Goal: Task Accomplishment & Management: Manage account settings

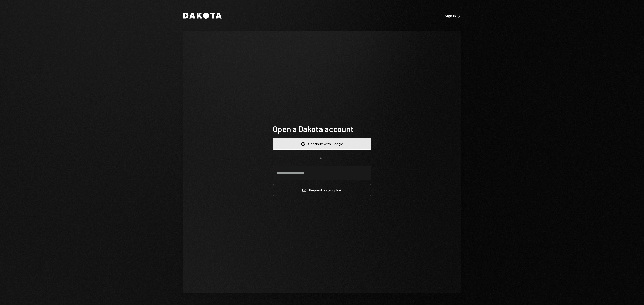
click at [360, 140] on button "Google Continue with Google" at bounding box center [322, 144] width 99 height 12
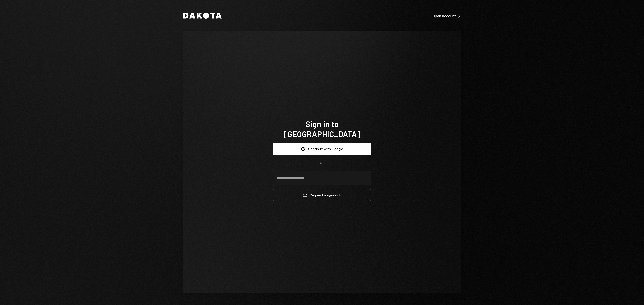
click at [314, 139] on div "Google Continue with Google OR Email Request a sign in link" at bounding box center [322, 172] width 99 height 66
click at [317, 143] on button "Google Continue with Google" at bounding box center [322, 149] width 99 height 12
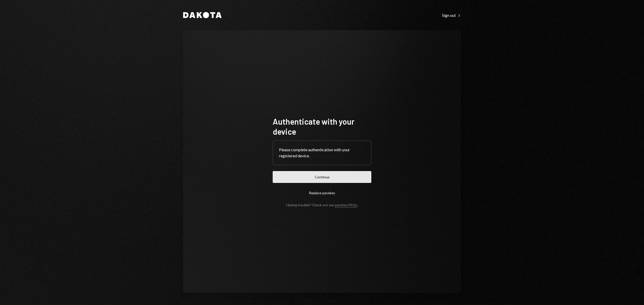
click at [332, 179] on button "Continue" at bounding box center [322, 177] width 99 height 12
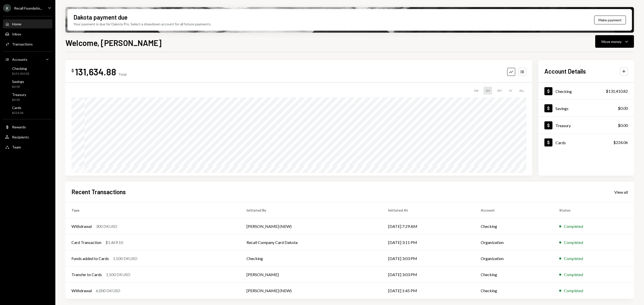
click at [40, 7] on div "Recall Foundatio..." at bounding box center [28, 8] width 28 height 4
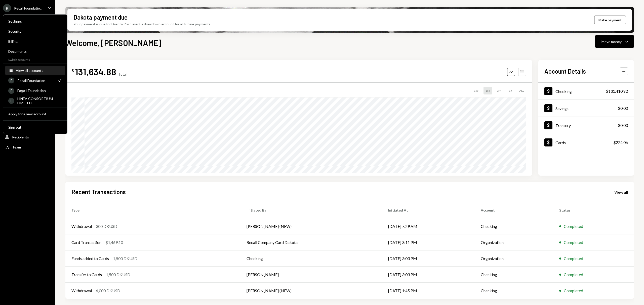
click at [37, 69] on div "View all accounts" at bounding box center [39, 70] width 46 height 4
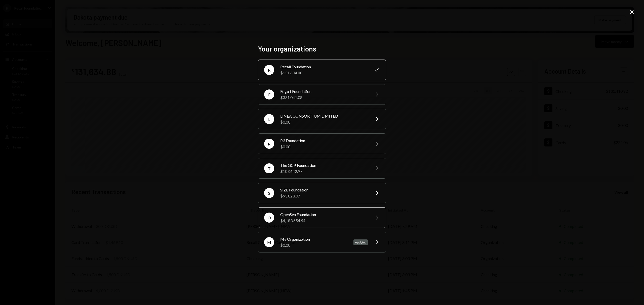
click at [339, 212] on div "OpenSea Foundation" at bounding box center [324, 215] width 88 height 6
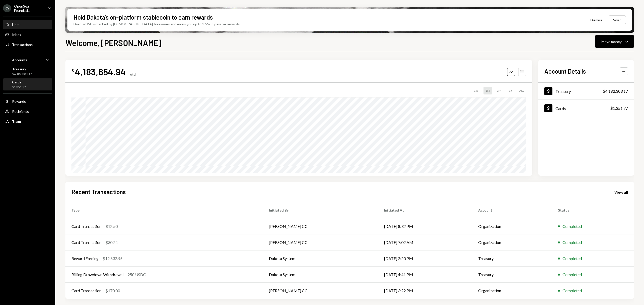
click at [28, 83] on div "Cards $1,351.77" at bounding box center [27, 85] width 45 height 10
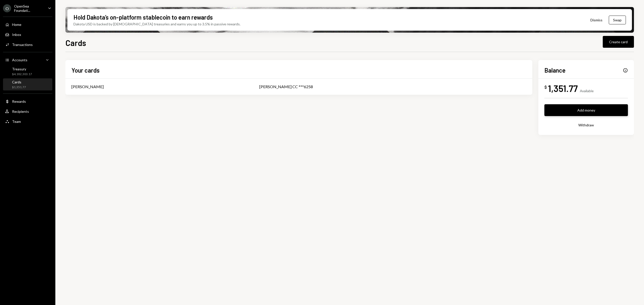
click at [596, 113] on button "Add money" at bounding box center [586, 110] width 84 height 12
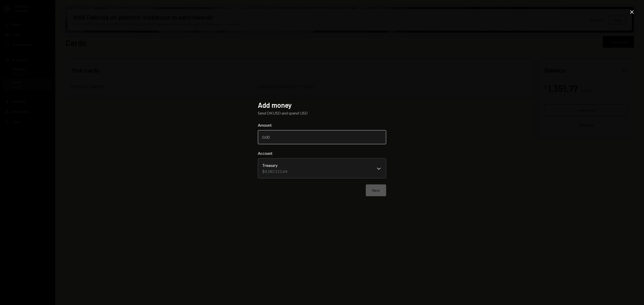
click at [343, 139] on input "Amount" at bounding box center [322, 137] width 128 height 14
type input "1000"
click at [386, 188] on button "Next" at bounding box center [376, 191] width 20 height 12
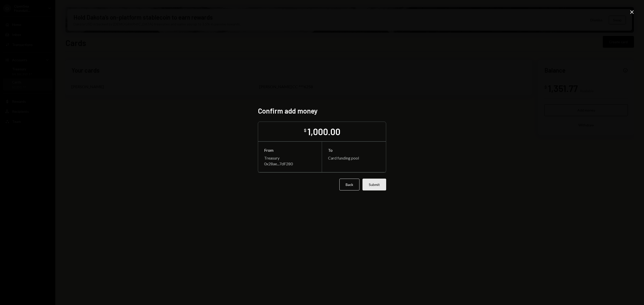
click at [370, 181] on button "Submit" at bounding box center [375, 185] width 24 height 12
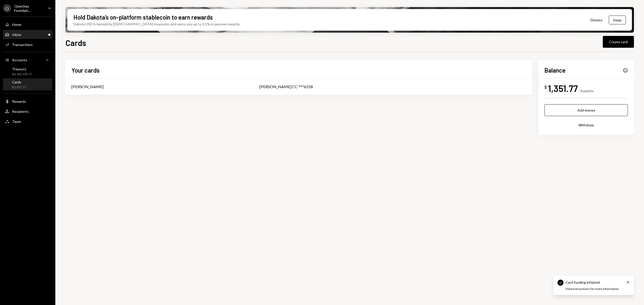
click at [23, 37] on div "Inbox Inbox" at bounding box center [27, 34] width 45 height 9
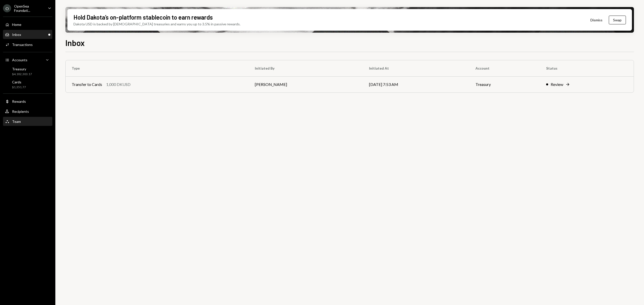
click at [20, 122] on div "Team Team" at bounding box center [27, 122] width 45 height 5
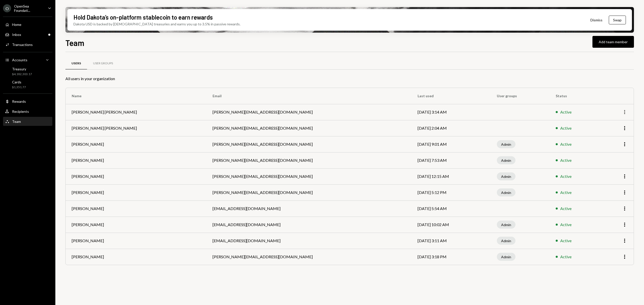
click at [624, 112] on icon "button" at bounding box center [624, 112] width 1 height 4
click at [607, 129] on div "Remove" at bounding box center [613, 132] width 25 height 9
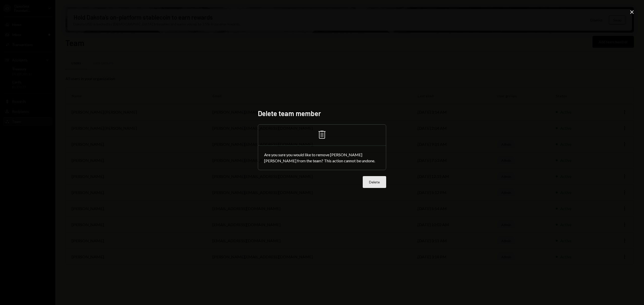
click at [381, 184] on button "Delete" at bounding box center [374, 182] width 23 height 12
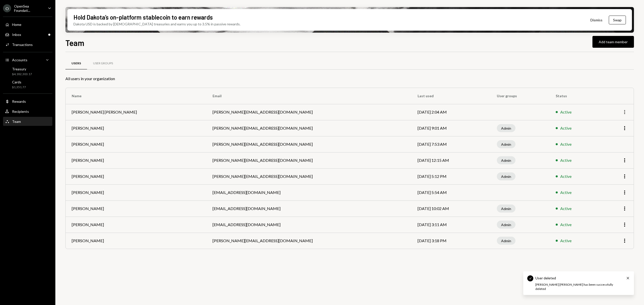
click at [624, 111] on icon "More" at bounding box center [625, 112] width 6 height 6
click at [612, 128] on div "Remove" at bounding box center [613, 132] width 25 height 9
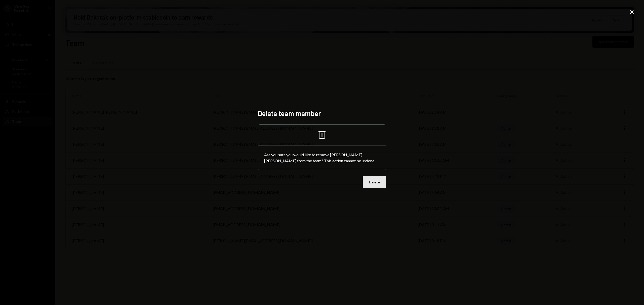
click at [381, 182] on button "Delete" at bounding box center [374, 182] width 23 height 12
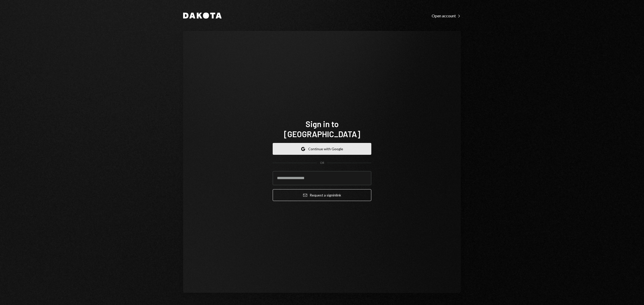
click at [361, 143] on button "Google Continue with Google" at bounding box center [322, 149] width 99 height 12
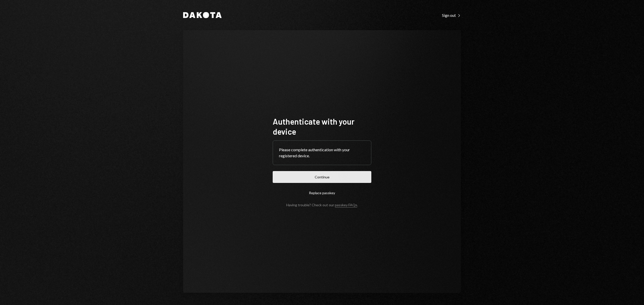
click at [328, 179] on button "Continue" at bounding box center [322, 177] width 99 height 12
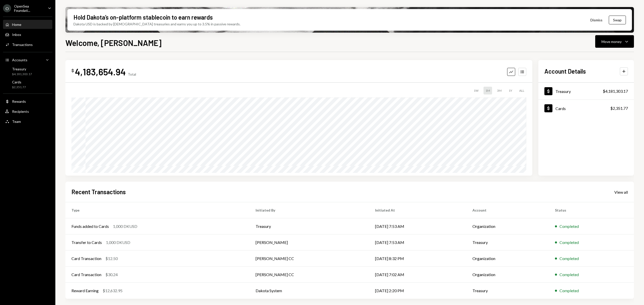
click at [42, 5] on div "OpenSea Foundati..." at bounding box center [29, 8] width 30 height 9
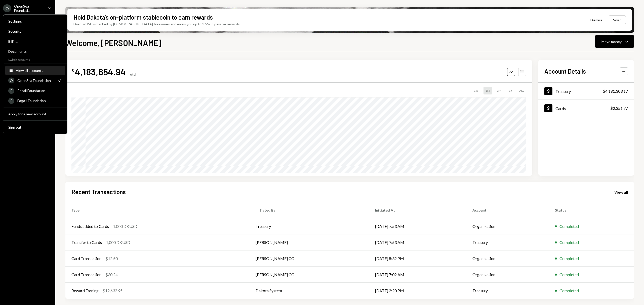
click at [40, 69] on div "View all accounts" at bounding box center [39, 70] width 46 height 4
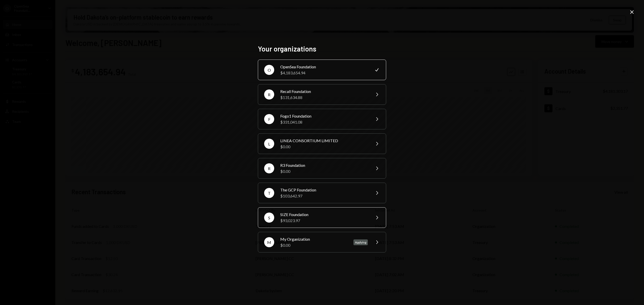
click at [308, 222] on div "$93,023.97" at bounding box center [324, 221] width 88 height 6
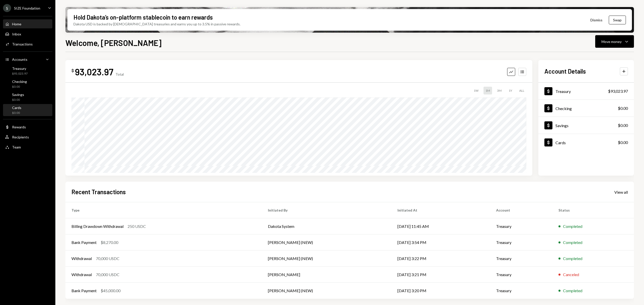
click at [29, 108] on div "Cards $0.00" at bounding box center [27, 111] width 45 height 10
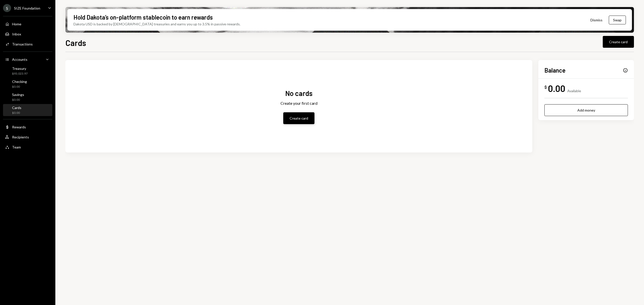
click at [297, 117] on button "Create card" at bounding box center [298, 118] width 31 height 12
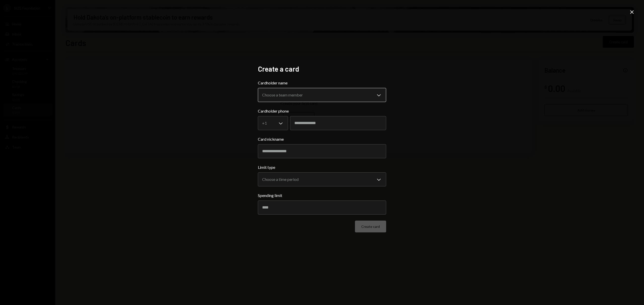
click at [302, 98] on body "**********" at bounding box center [322, 152] width 644 height 305
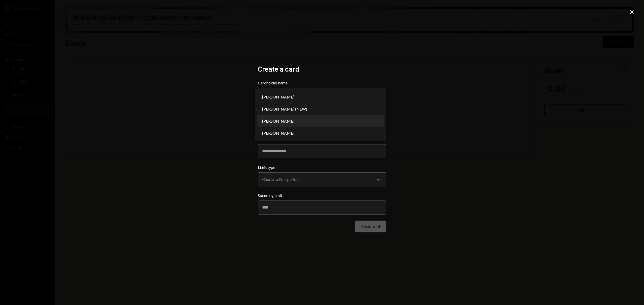
select select "**********"
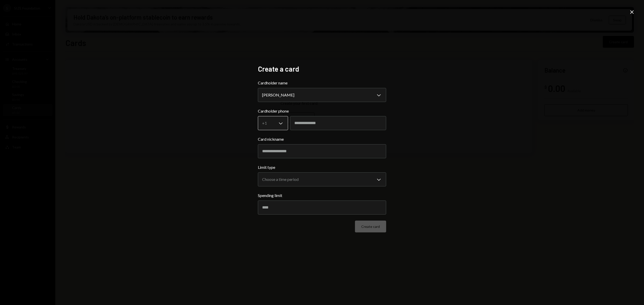
click at [283, 121] on body "**********" at bounding box center [322, 152] width 644 height 305
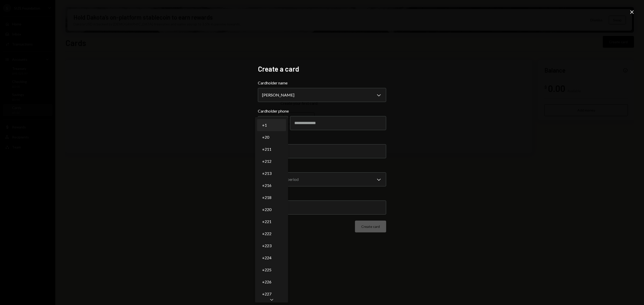
select select "*"
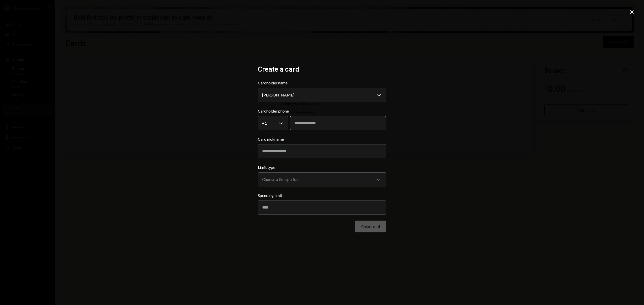
click at [327, 123] on input "tel" at bounding box center [338, 123] width 96 height 14
type input "**********"
type input "*"
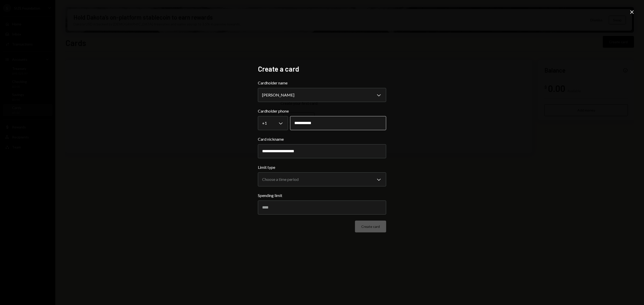
type input "**********"
click at [379, 182] on body "**********" at bounding box center [322, 152] width 644 height 305
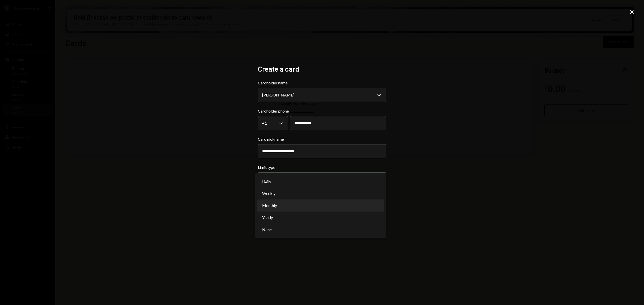
select select "**********"
drag, startPoint x: 326, startPoint y: 190, endPoint x: 318, endPoint y: 207, distance: 18.1
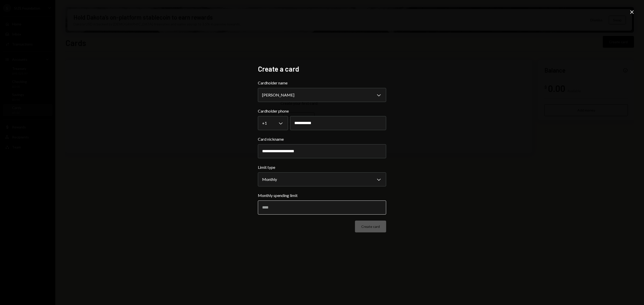
click at [317, 206] on input "Monthly spending limit" at bounding box center [322, 208] width 128 height 14
type input "*"
type input "****"
click at [369, 224] on button "Create card" at bounding box center [370, 227] width 31 height 12
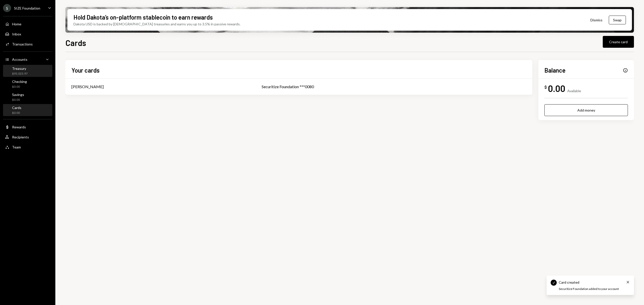
click at [21, 65] on link "Treasury $93,023.97" at bounding box center [27, 71] width 49 height 12
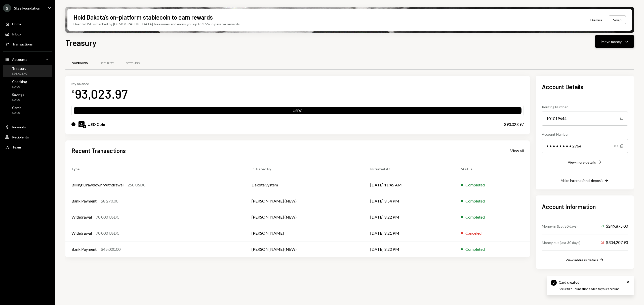
click at [606, 35] on button "Move money Caret Down" at bounding box center [614, 41] width 39 height 13
drag, startPoint x: 603, startPoint y: 74, endPoint x: 603, endPoint y: 69, distance: 4.3
click at [603, 70] on div "Withdraw Send Convert Transfer Deposit Deposit Swap Swap stablecoins" at bounding box center [607, 76] width 54 height 54
click at [599, 68] on div "Transfer" at bounding box center [610, 67] width 37 height 5
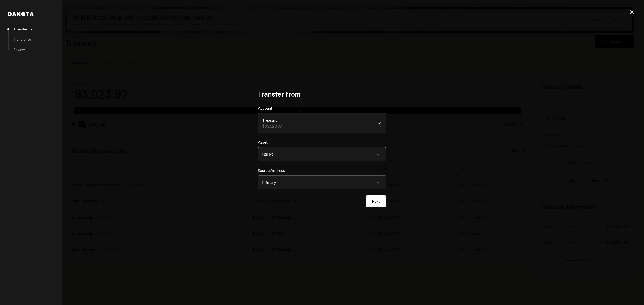
click at [309, 156] on body "S SIZE Foundation Caret Down Home Home Inbox Inbox Activities Transactions Acco…" at bounding box center [322, 152] width 644 height 305
click at [373, 202] on button "Next" at bounding box center [376, 202] width 20 height 12
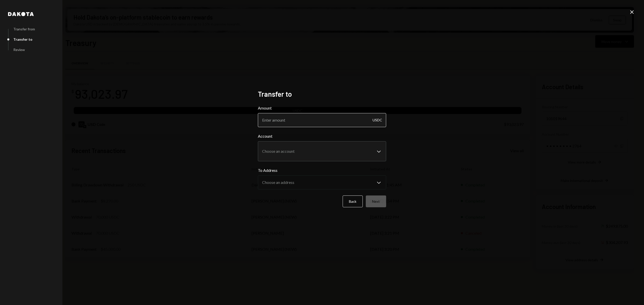
click at [323, 122] on input "Amount" at bounding box center [322, 120] width 128 height 14
type input "1000"
click at [306, 159] on body "S SIZE Foundation Caret Down Home Home Inbox Inbox Activities Transactions Acco…" at bounding box center [322, 152] width 644 height 305
select select "**********"
click at [313, 155] on body "S SIZE Foundation Caret Down Home Home Inbox Inbox Activities Transactions Acco…" at bounding box center [322, 152] width 644 height 305
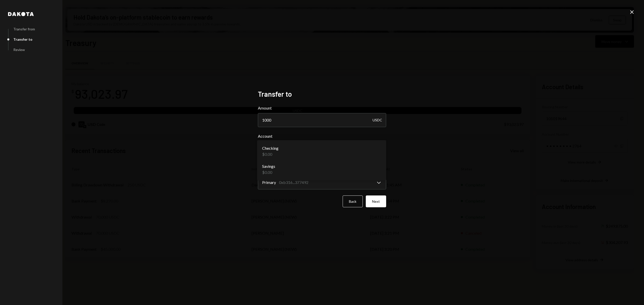
click at [327, 146] on body "S SIZE Foundation Caret Down Home Home Inbox Inbox Activities Transactions Acco…" at bounding box center [322, 152] width 644 height 305
click at [173, 157] on div "**********" at bounding box center [322, 152] width 644 height 305
click at [354, 197] on button "Back" at bounding box center [353, 202] width 20 height 12
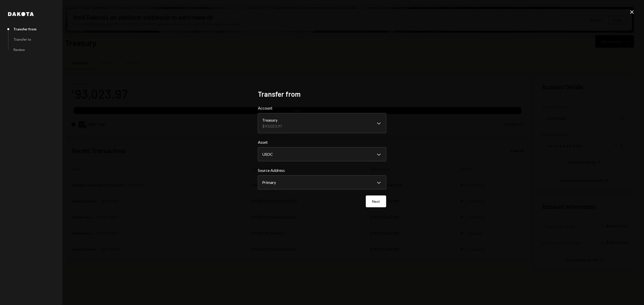
click at [630, 11] on icon "Close" at bounding box center [632, 12] width 6 height 6
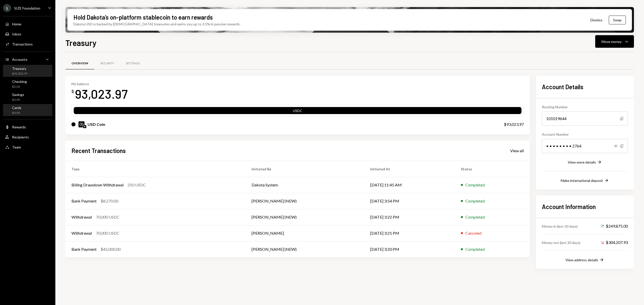
click at [32, 111] on div "Cards $0.00" at bounding box center [27, 111] width 45 height 10
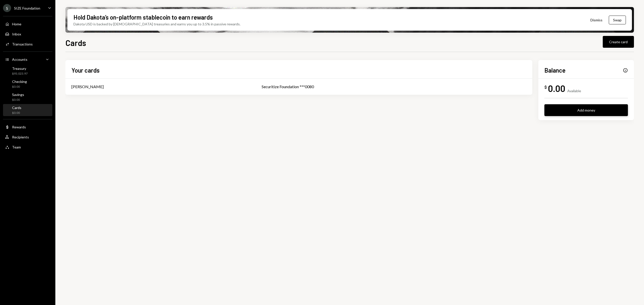
click at [604, 113] on button "Add money" at bounding box center [586, 110] width 84 height 12
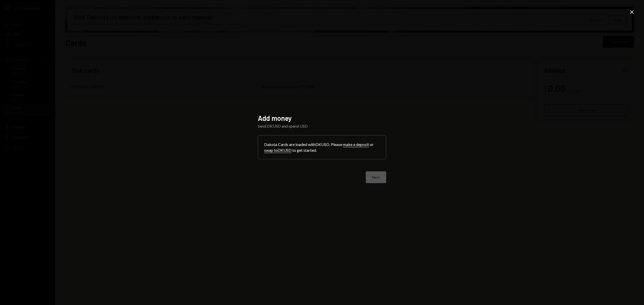
click at [635, 10] on div "Add money Send DKUSD and spend USD Dakota Cards are loaded with DKUSD . Please …" at bounding box center [322, 152] width 644 height 305
click at [629, 13] on icon "Close" at bounding box center [632, 12] width 6 height 6
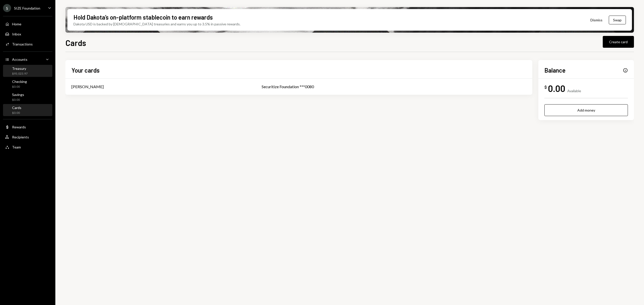
click at [21, 73] on div "$93,023.97" at bounding box center [20, 74] width 16 height 4
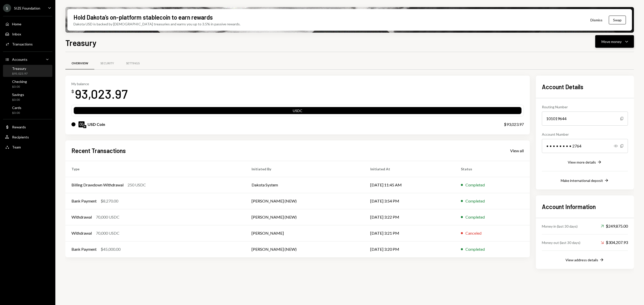
click at [612, 42] on div "Move money" at bounding box center [612, 41] width 20 height 5
click at [604, 93] on div "Swap stablecoins" at bounding box center [610, 94] width 37 height 5
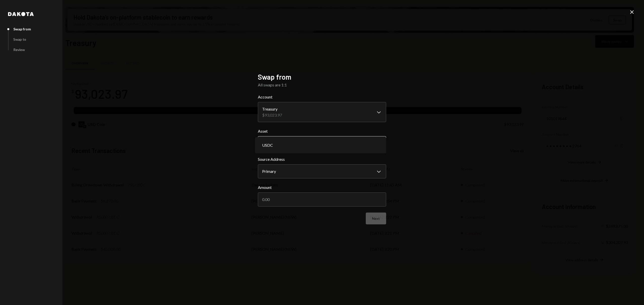
click at [312, 139] on body "S SIZE Foundation Caret Down Home Home Inbox Inbox Activities Transactions Acco…" at bounding box center [322, 152] width 644 height 305
click at [342, 206] on input "Amount" at bounding box center [322, 200] width 128 height 14
type input "1500"
click at [378, 221] on button "Next" at bounding box center [376, 219] width 20 height 12
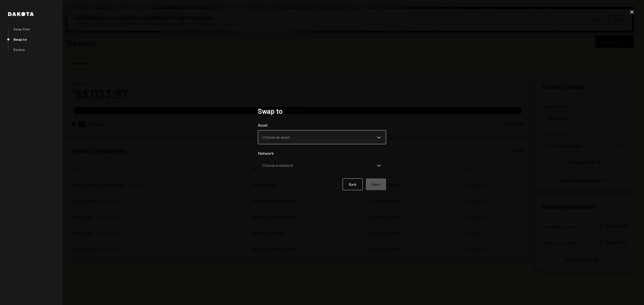
click at [304, 132] on body "S SIZE Foundation Caret Down Home Home Inbox Inbox Activities Transactions Acco…" at bounding box center [322, 152] width 644 height 305
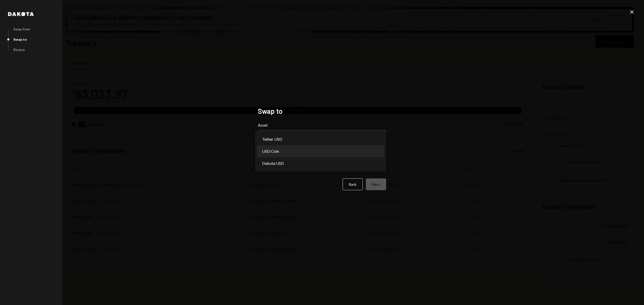
drag, startPoint x: 296, startPoint y: 138, endPoint x: 298, endPoint y: 151, distance: 13.2
click at [297, 162] on body "S SIZE Foundation Caret Down Home Home Inbox Inbox Activities Transactions Acco…" at bounding box center [322, 152] width 644 height 305
click at [223, 147] on div "**********" at bounding box center [322, 152] width 644 height 305
click at [327, 136] on body "S SIZE Foundation Caret Down Home Home Inbox Inbox Activities Transactions Acco…" at bounding box center [322, 152] width 644 height 305
click at [212, 146] on div "**********" at bounding box center [322, 152] width 644 height 305
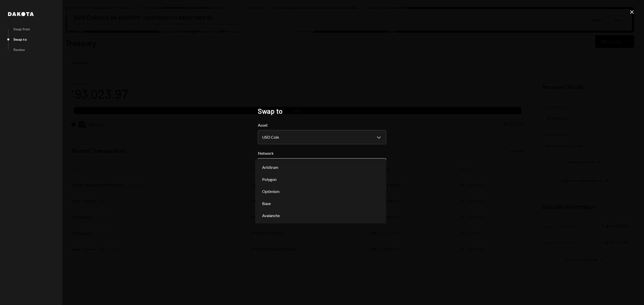
click at [282, 163] on body "S SIZE Foundation Caret Down Home Home Inbox Inbox Activities Transactions Acco…" at bounding box center [322, 152] width 644 height 305
click at [220, 170] on div "**********" at bounding box center [322, 152] width 644 height 305
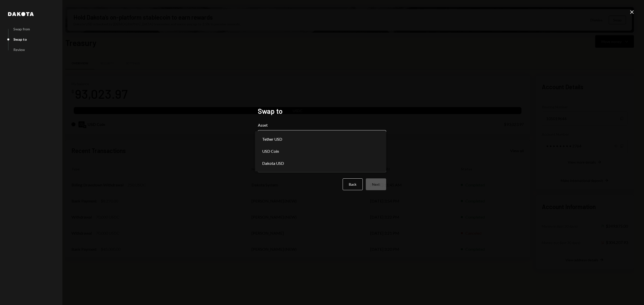
click at [361, 133] on body "S SIZE Foundation Caret Down Home Home Inbox Inbox Activities Transactions Acco…" at bounding box center [322, 152] width 644 height 305
select select "*****"
click at [382, 183] on button "Next" at bounding box center [376, 185] width 20 height 12
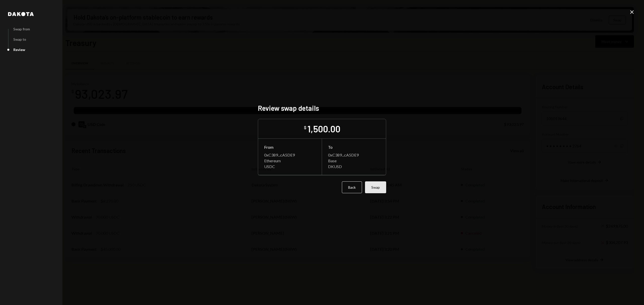
click at [380, 185] on button "Swap" at bounding box center [375, 188] width 21 height 12
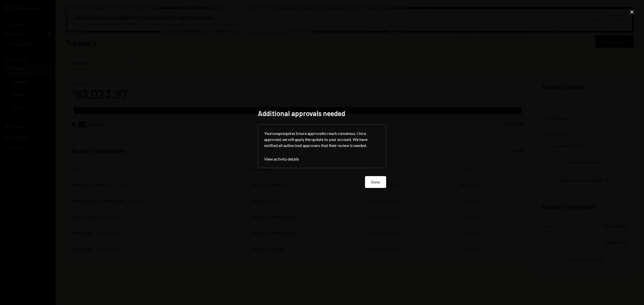
click at [375, 189] on div "Additional approvals needed Your swap requires 1 more approval to reach consens…" at bounding box center [322, 152] width 128 height 87
drag, startPoint x: 374, startPoint y: 187, endPoint x: 375, endPoint y: 184, distance: 3.2
click at [374, 187] on button "Done" at bounding box center [375, 182] width 21 height 12
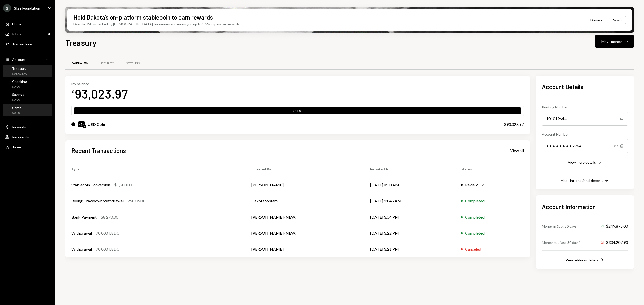
click at [21, 113] on div "$0.00" at bounding box center [16, 113] width 9 height 4
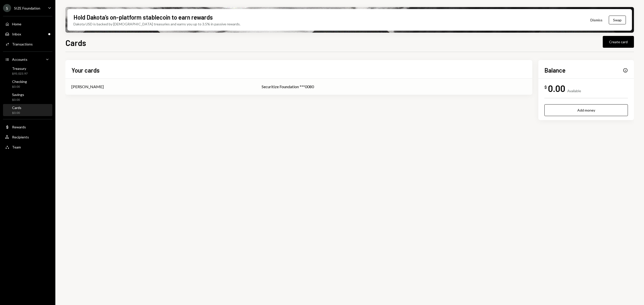
click at [211, 86] on div "[PERSON_NAME]" at bounding box center [160, 87] width 178 height 6
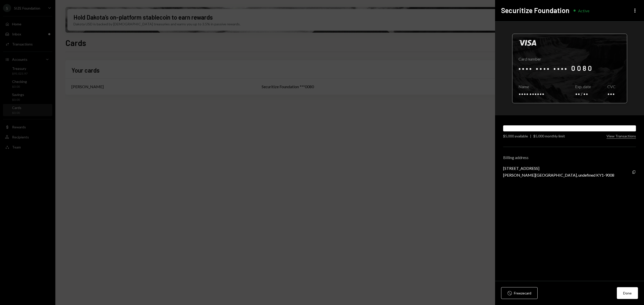
click at [554, 66] on div at bounding box center [569, 68] width 114 height 69
click at [553, 93] on icon "button" at bounding box center [554, 93] width 3 height 3
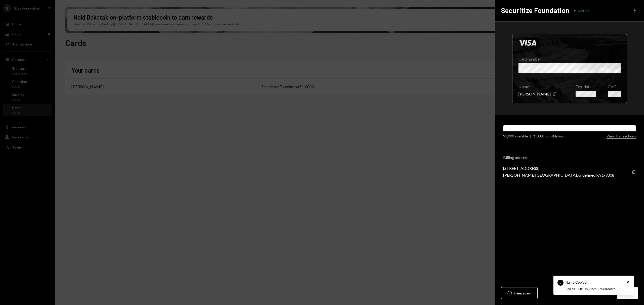
click at [622, 68] on div at bounding box center [569, 68] width 114 height 69
click at [585, 67] on div at bounding box center [569, 68] width 114 height 69
click at [618, 67] on div at bounding box center [569, 68] width 114 height 69
click at [606, 67] on div at bounding box center [569, 68] width 114 height 69
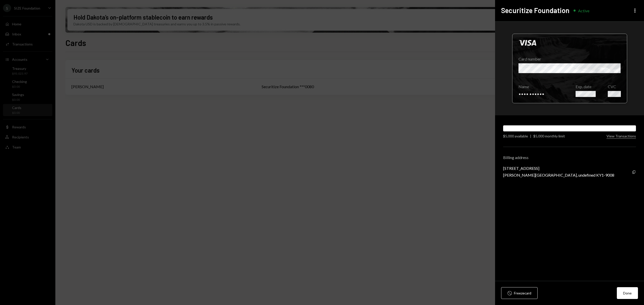
click at [606, 67] on div at bounding box center [569, 68] width 114 height 69
click at [547, 94] on div at bounding box center [569, 68] width 114 height 69
click at [542, 91] on div at bounding box center [569, 68] width 114 height 69
click at [553, 93] on icon "Copy" at bounding box center [555, 94] width 4 height 4
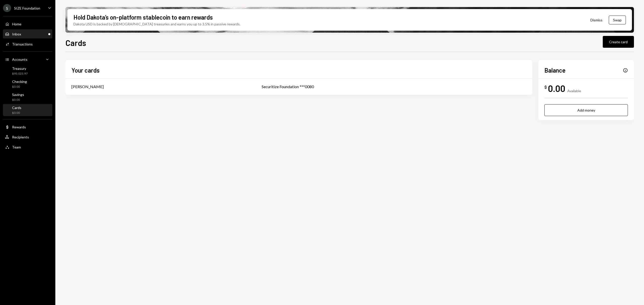
click at [39, 35] on div "Inbox Inbox" at bounding box center [27, 34] width 45 height 5
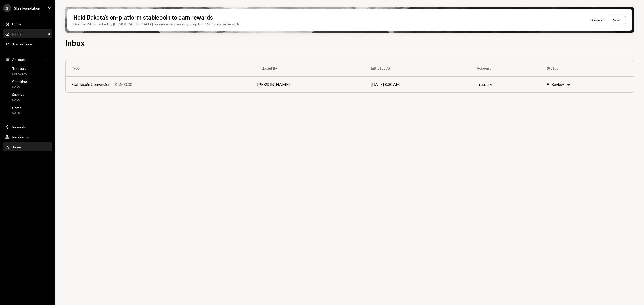
click at [25, 149] on div "Team Team" at bounding box center [27, 147] width 45 height 5
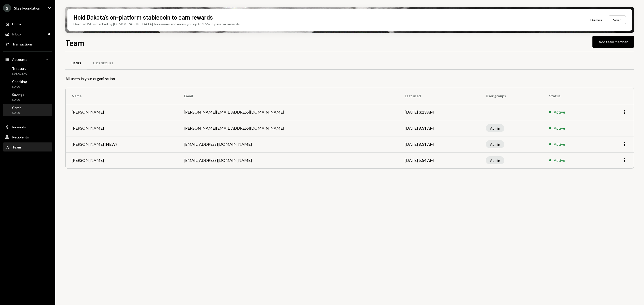
click at [26, 112] on div "Cards $0.00" at bounding box center [27, 111] width 45 height 10
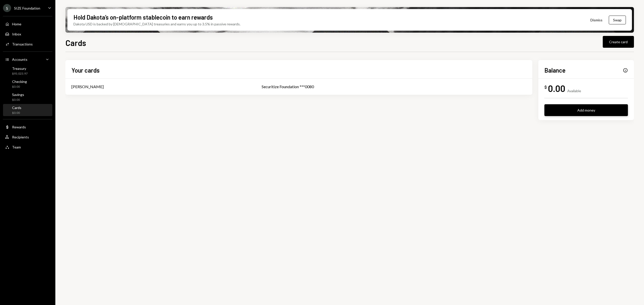
click at [590, 109] on button "Add money" at bounding box center [586, 110] width 84 height 12
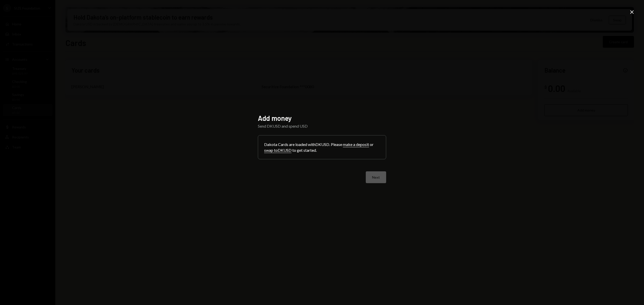
click at [630, 11] on icon at bounding box center [632, 12] width 4 height 4
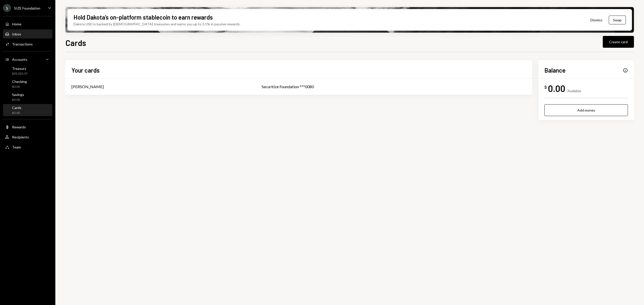
click at [31, 34] on div "Inbox Inbox" at bounding box center [27, 34] width 45 height 5
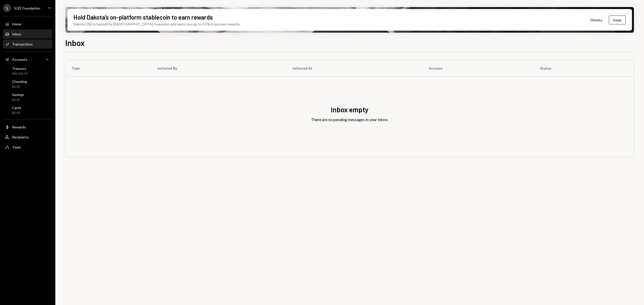
click at [29, 40] on div "Activities Transactions" at bounding box center [27, 44] width 45 height 9
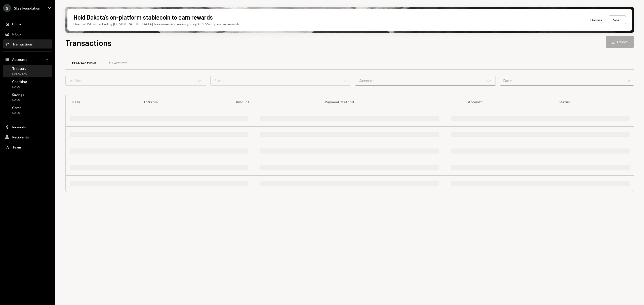
click at [32, 72] on div "Treasury $93,023.97" at bounding box center [27, 71] width 45 height 10
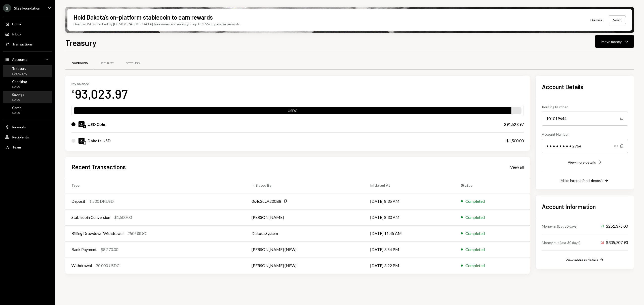
click at [29, 102] on div "Savings $0.00" at bounding box center [27, 98] width 45 height 10
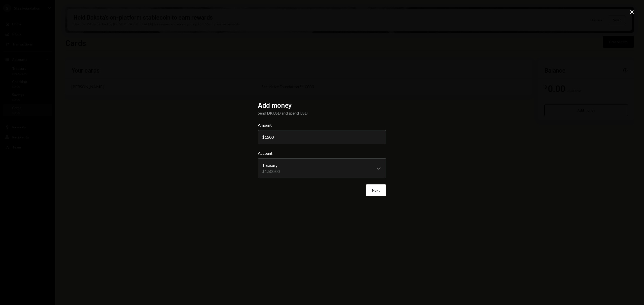
type input "1500"
drag, startPoint x: 390, startPoint y: 199, endPoint x: 374, endPoint y: 193, distance: 16.7
click at [389, 199] on div "**********" at bounding box center [322, 153] width 140 height 116
click at [372, 191] on button "Next" at bounding box center [376, 191] width 20 height 12
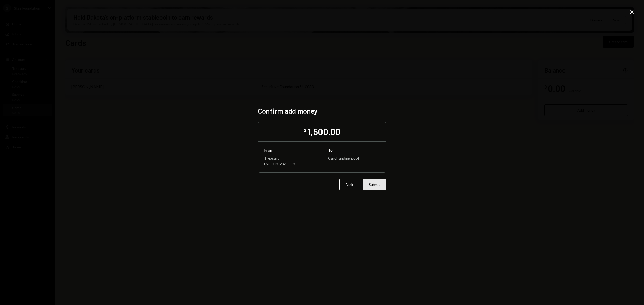
click at [383, 183] on button "Submit" at bounding box center [375, 185] width 24 height 12
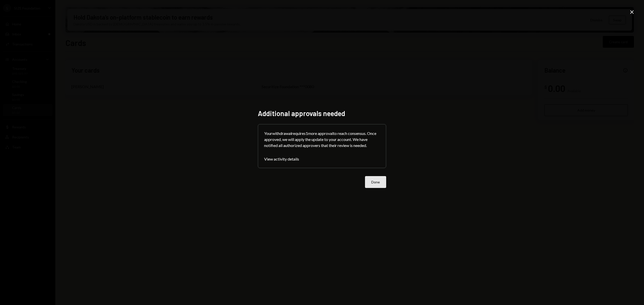
click at [373, 176] on button "Done" at bounding box center [375, 182] width 21 height 12
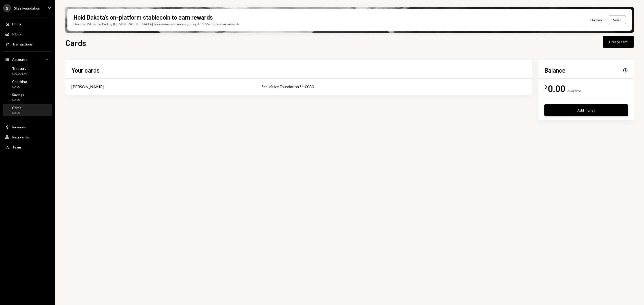
click at [571, 107] on button "Add money" at bounding box center [586, 110] width 84 height 12
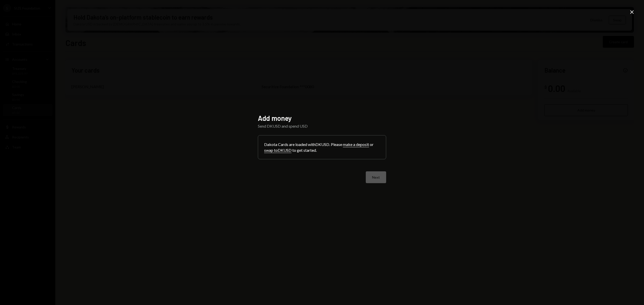
click at [437, 91] on div "Add money Send DKUSD and spend USD Dakota Cards are loaded with DKUSD . Please …" at bounding box center [322, 152] width 644 height 305
click at [629, 13] on icon "Close" at bounding box center [632, 12] width 6 height 6
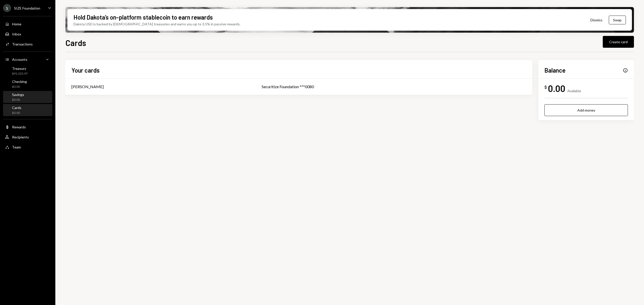
click at [18, 102] on div "$0.00" at bounding box center [18, 100] width 12 height 4
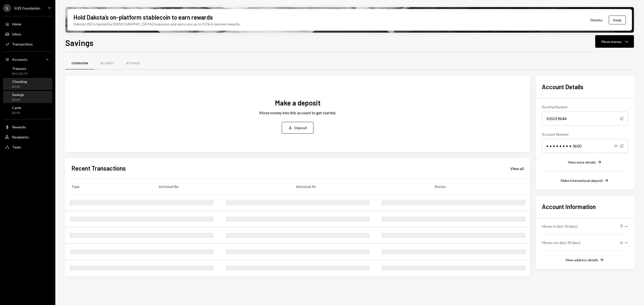
click at [24, 84] on div "Checking $0.00" at bounding box center [19, 85] width 15 height 10
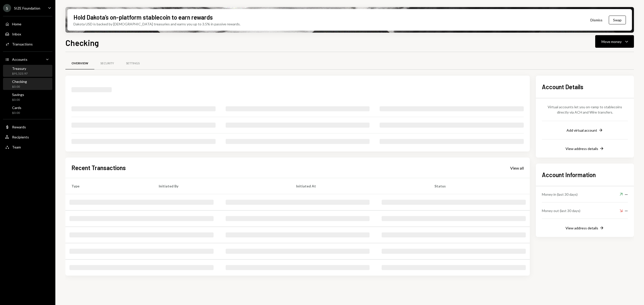
click at [26, 74] on div "$91,523.97" at bounding box center [20, 74] width 16 height 4
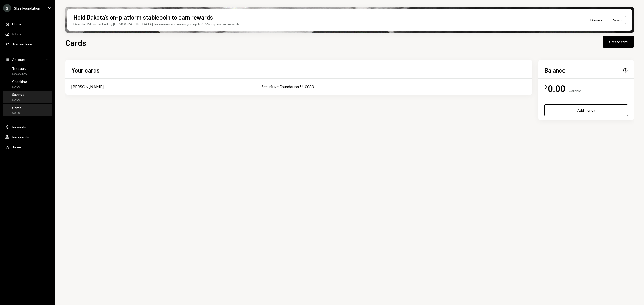
click at [17, 93] on div "Savings" at bounding box center [18, 95] width 12 height 4
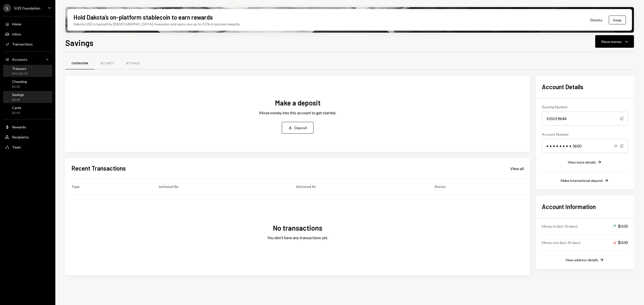
click at [27, 70] on div "Treasury" at bounding box center [20, 68] width 16 height 4
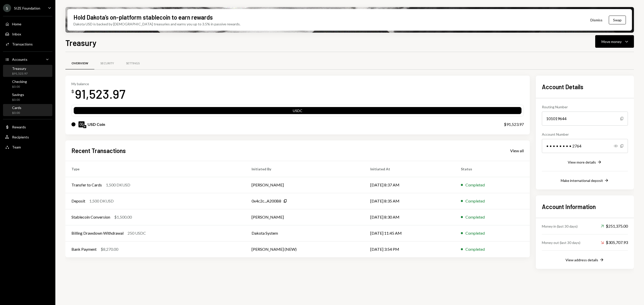
click at [34, 115] on div "Cards $0.00" at bounding box center [27, 111] width 45 height 12
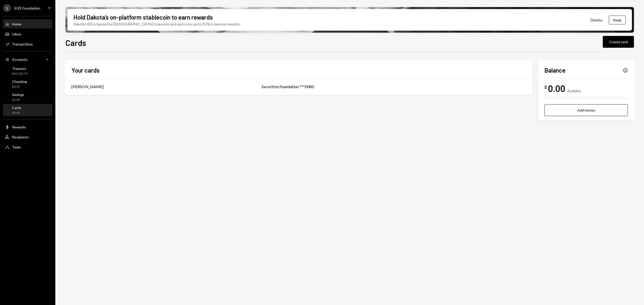
click at [22, 22] on div "Home Home" at bounding box center [27, 24] width 45 height 5
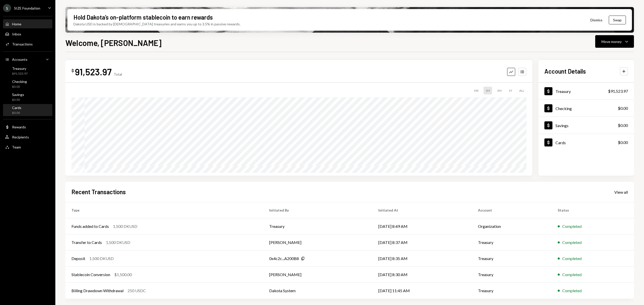
click at [20, 112] on div "$0.00" at bounding box center [16, 113] width 9 height 4
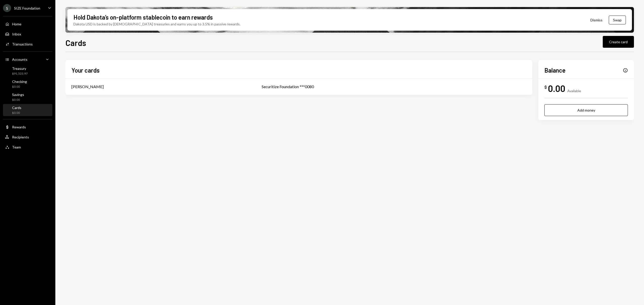
click at [625, 70] on div "Info" at bounding box center [625, 70] width 5 height 5
click at [586, 113] on button "Add money" at bounding box center [586, 110] width 84 height 12
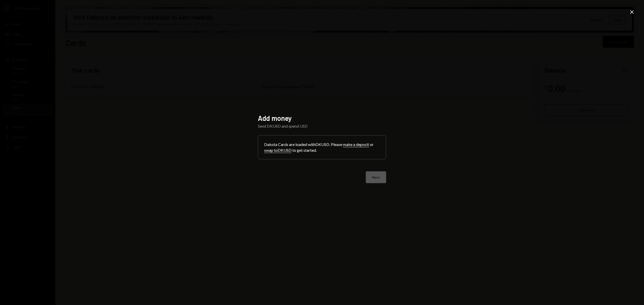
click at [631, 11] on icon at bounding box center [632, 12] width 4 height 4
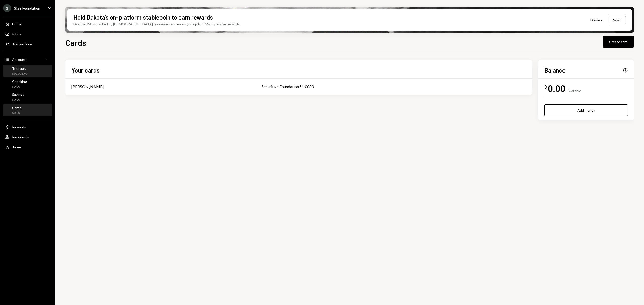
click at [29, 72] on div "Treasury $91,523.97" at bounding box center [27, 71] width 45 height 10
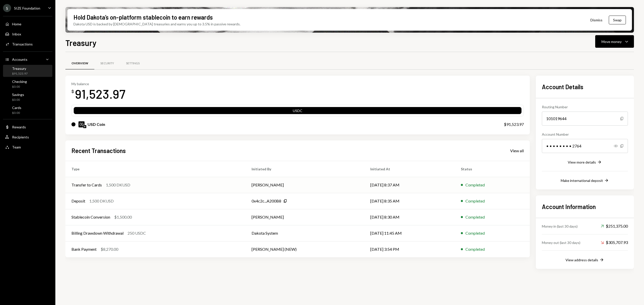
click at [231, 186] on div "Transfer to Cards 1,500 DKUSD" at bounding box center [155, 185] width 168 height 6
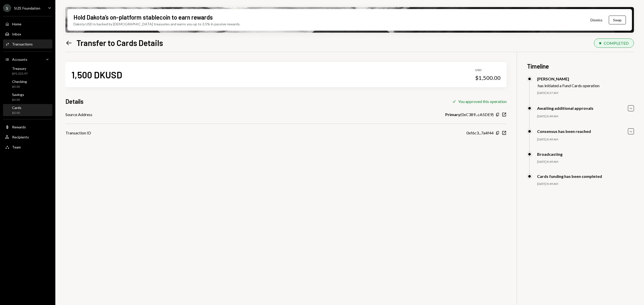
click at [34, 106] on div "Cards $0.00" at bounding box center [27, 111] width 45 height 10
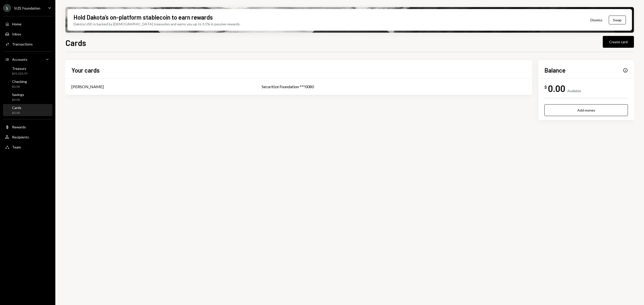
click at [34, 106] on div "Cards $0.00" at bounding box center [27, 111] width 45 height 10
click at [35, 106] on div "Cards $0.00" at bounding box center [27, 111] width 45 height 10
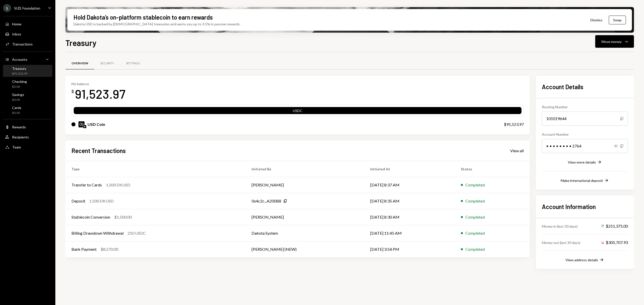
click at [25, 70] on div "Treasury" at bounding box center [20, 68] width 16 height 4
click at [32, 111] on div "Cards $0.00" at bounding box center [27, 111] width 45 height 10
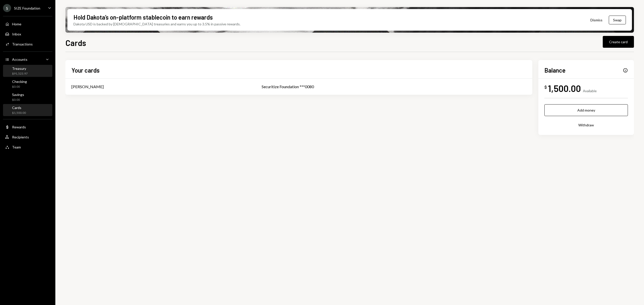
click at [27, 69] on div "Treasury $91,523.97" at bounding box center [27, 71] width 45 height 10
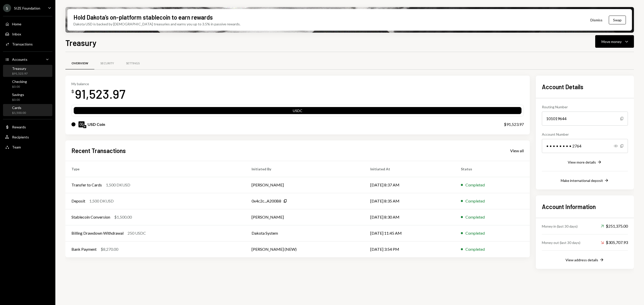
click at [23, 109] on div "Cards" at bounding box center [19, 108] width 14 height 4
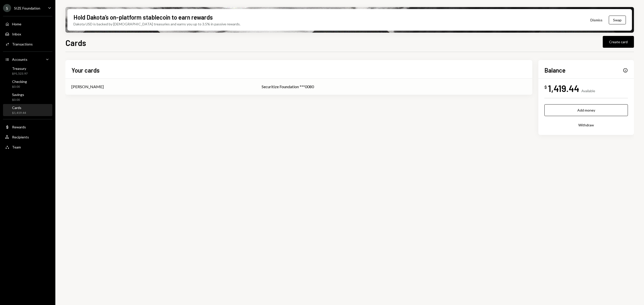
click at [262, 84] on div "Securitize Foundation ***0080" at bounding box center [394, 87] width 265 height 6
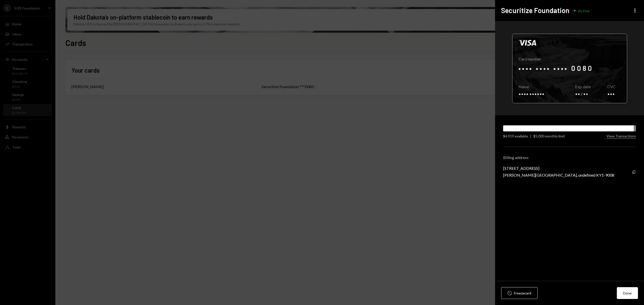
click at [602, 58] on div at bounding box center [569, 68] width 114 height 69
click at [585, 97] on div at bounding box center [569, 68] width 114 height 69
click at [581, 90] on div at bounding box center [569, 68] width 114 height 69
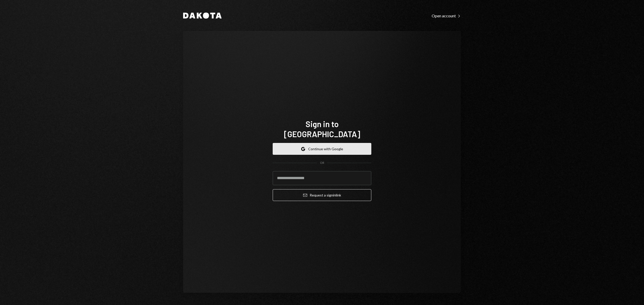
click at [300, 148] on button "Google Continue with Google" at bounding box center [322, 149] width 99 height 12
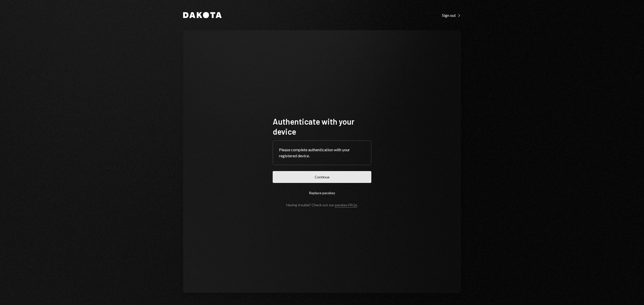
click at [353, 171] on button "Continue" at bounding box center [322, 177] width 99 height 12
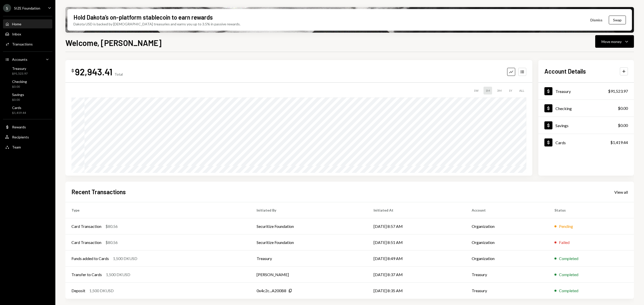
click at [43, 11] on div "S SIZE Foundation Caret Down" at bounding box center [27, 8] width 55 height 8
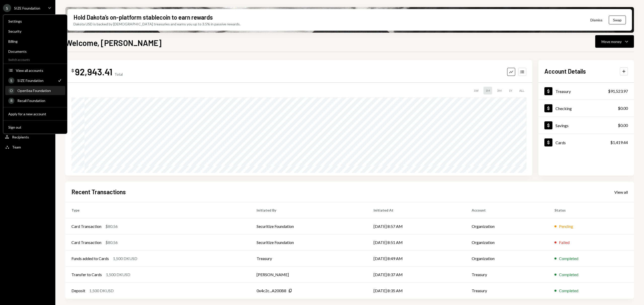
click at [54, 94] on div "O OpenSea Foundation" at bounding box center [35, 91] width 54 height 9
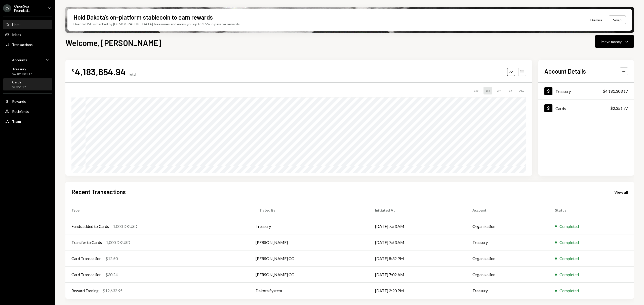
click at [45, 83] on div "Cards $2,351.77" at bounding box center [27, 85] width 45 height 10
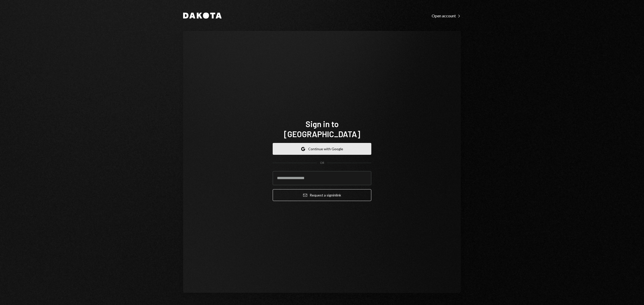
click at [326, 148] on button "Google Continue with Google" at bounding box center [322, 149] width 99 height 12
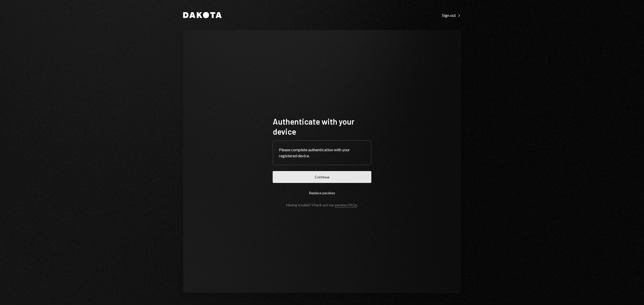
click at [314, 175] on button "Continue" at bounding box center [322, 177] width 99 height 12
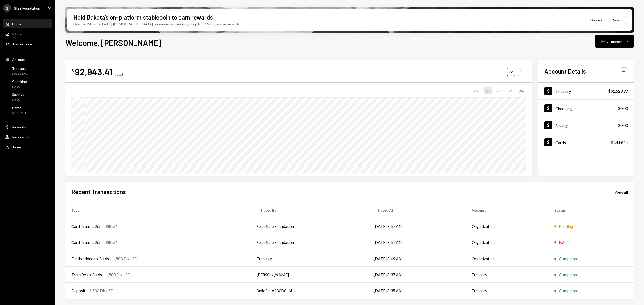
click at [43, 9] on div "S SIZE Foundation Caret Down" at bounding box center [27, 8] width 55 height 8
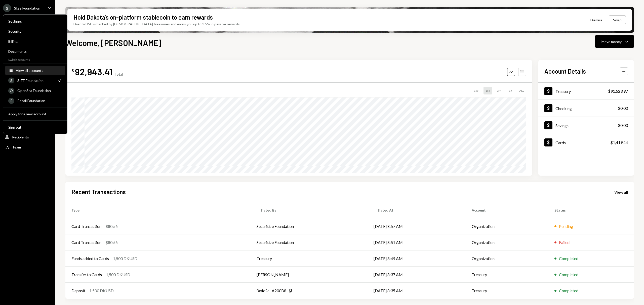
click at [46, 66] on button "Accounts View all accounts" at bounding box center [35, 70] width 60 height 9
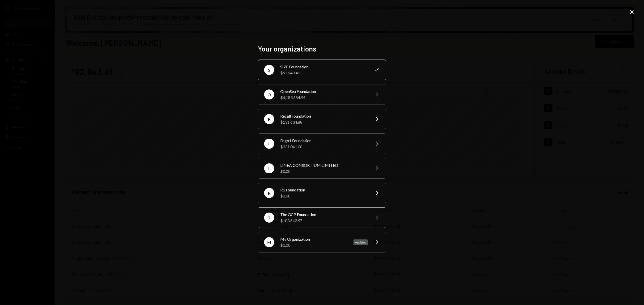
drag, startPoint x: 331, startPoint y: 114, endPoint x: 316, endPoint y: 219, distance: 105.7
click at [316, 219] on div "S SIZE Foundation $92,943.41 Check O OpenSea Foundation $4,183,654.94 Chevron R…" at bounding box center [322, 156] width 128 height 193
click at [316, 219] on div "$103,642.97" at bounding box center [324, 221] width 88 height 6
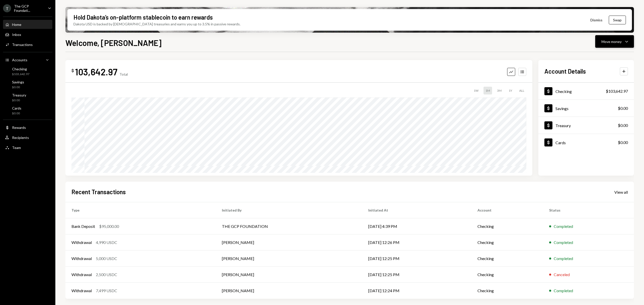
click at [618, 39] on div "Move money" at bounding box center [612, 41] width 20 height 5
click at [605, 59] on div "Withdraw Send" at bounding box center [607, 56] width 50 height 11
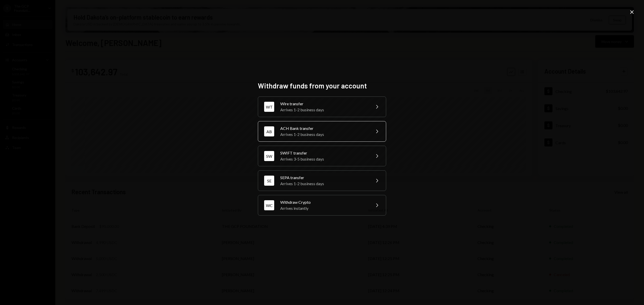
click at [337, 138] on div "AB ACH Bank transfer Arrives 1-2 business days Chevron Right" at bounding box center [322, 131] width 128 height 21
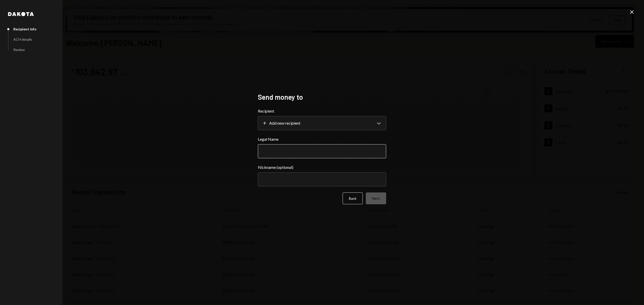
click at [331, 147] on input "Legal Name" at bounding box center [322, 151] width 128 height 14
click at [309, 124] on body "T The GCP Foundati... Caret Down Home Home Inbox Inbox Activities Transactions …" at bounding box center [322, 152] width 644 height 305
click at [291, 124] on body "T The GCP Foundati... Caret Down Home Home Inbox Inbox Activities Transactions …" at bounding box center [322, 152] width 644 height 305
click at [294, 126] on body "T The GCP Foundati... Caret Down Home Home Inbox Inbox Activities Transactions …" at bounding box center [322, 152] width 644 height 305
click at [319, 158] on input "Legal Name" at bounding box center [322, 151] width 128 height 14
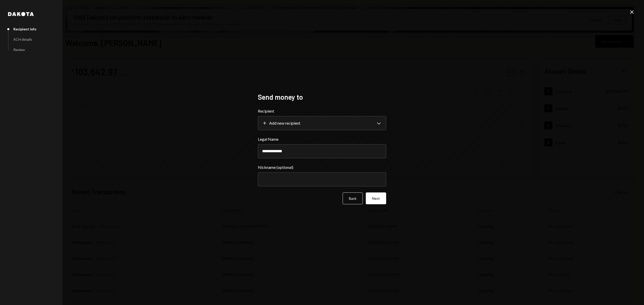
type input "**********"
